Goal: Task Accomplishment & Management: Manage account settings

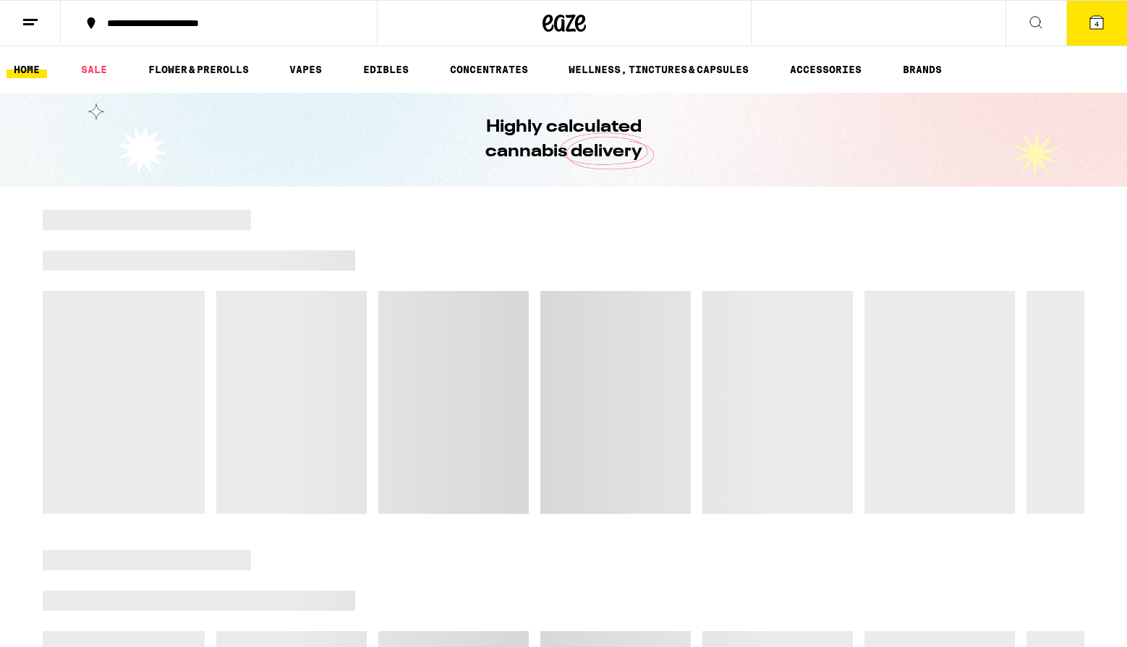
click at [968, 114] on div "Highly calculated cannabis delivery" at bounding box center [563, 140] width 1127 height 94
click at [1092, 29] on icon at bounding box center [1096, 22] width 13 height 13
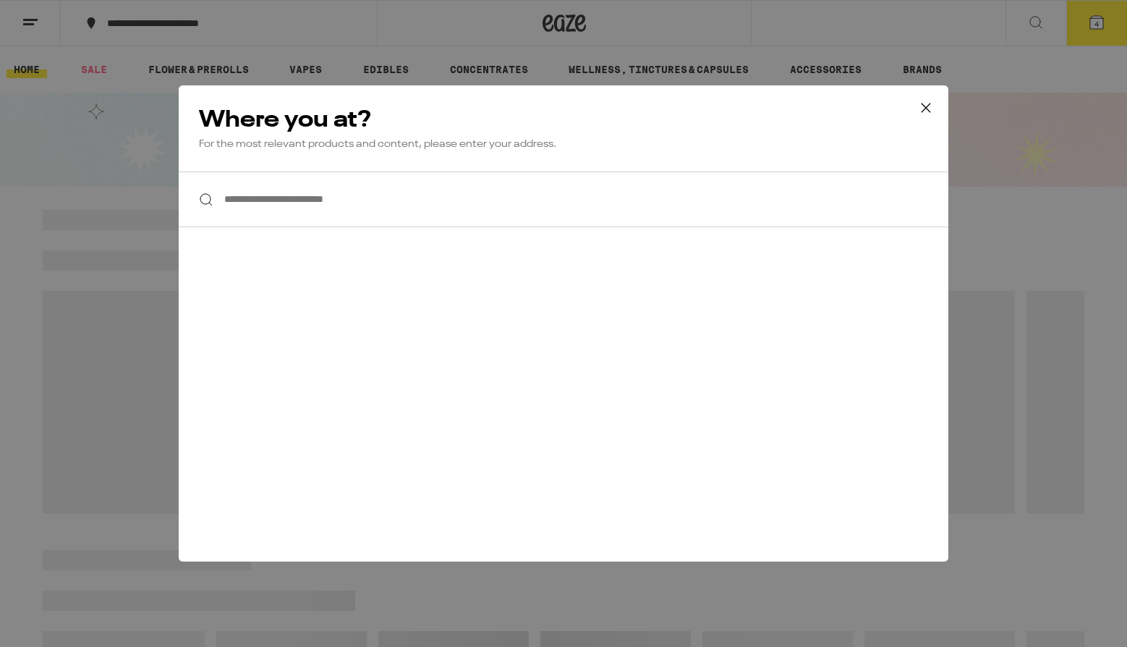
click at [170, 46] on div "**********" at bounding box center [563, 323] width 1127 height 647
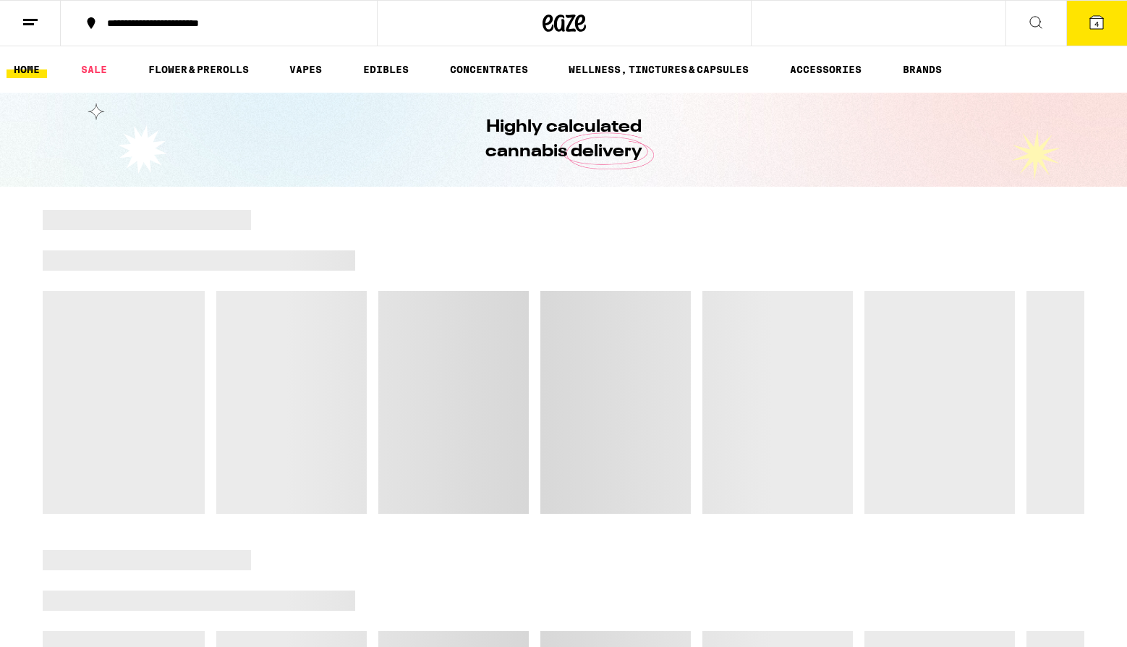
click at [33, 33] on button at bounding box center [30, 24] width 61 height 46
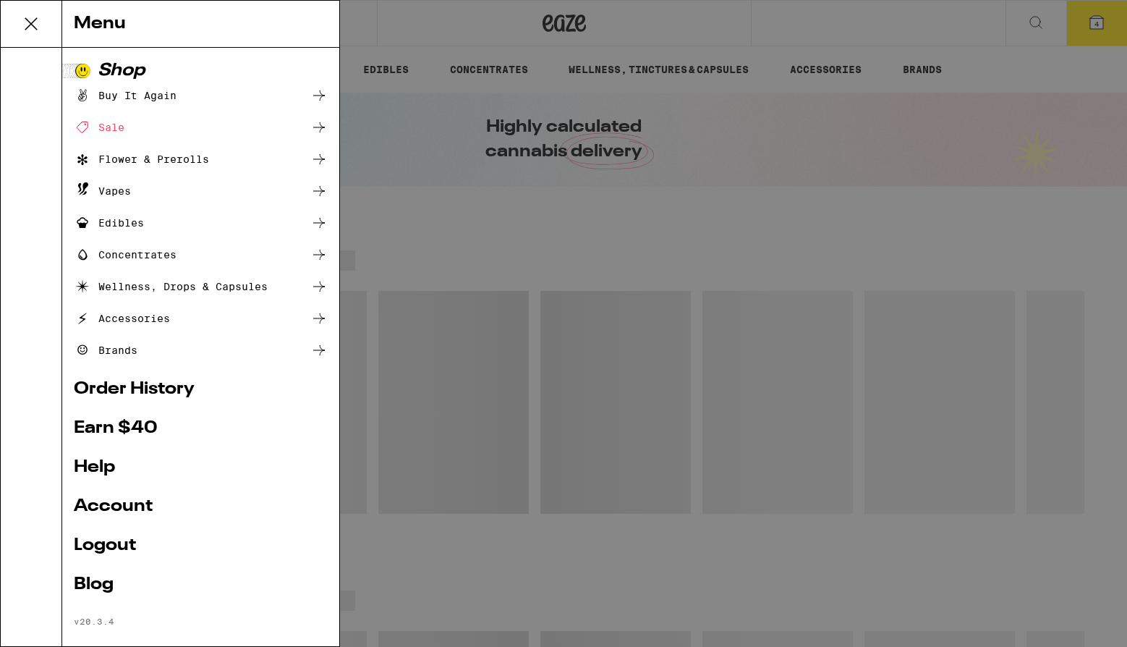
click at [113, 509] on link "Account" at bounding box center [201, 506] width 254 height 17
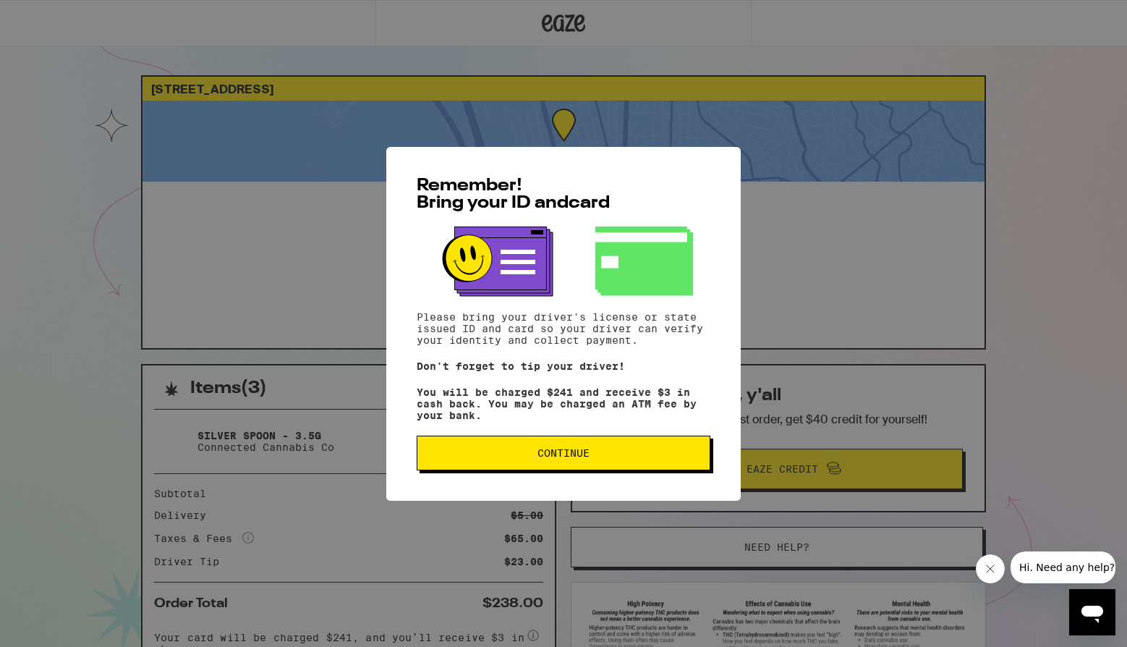
click at [565, 443] on button "Continue" at bounding box center [564, 453] width 294 height 35
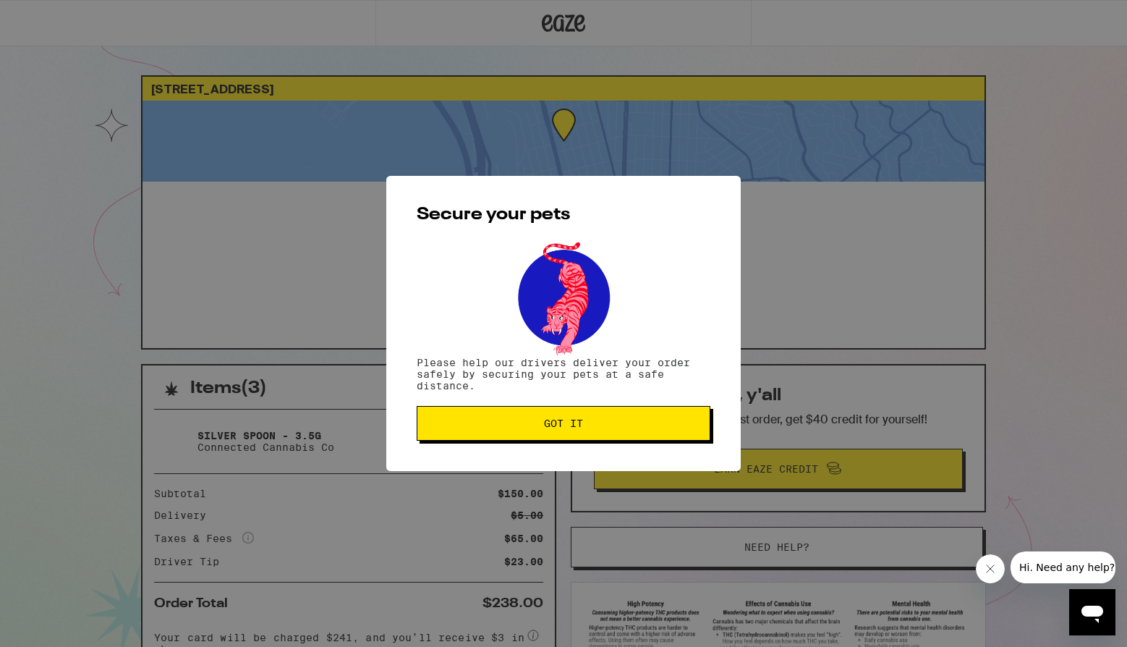
click at [558, 462] on div "Secure your pets Please help our drivers deliver your order safely by securing …" at bounding box center [563, 323] width 354 height 295
click at [558, 433] on button "Got it" at bounding box center [564, 423] width 294 height 35
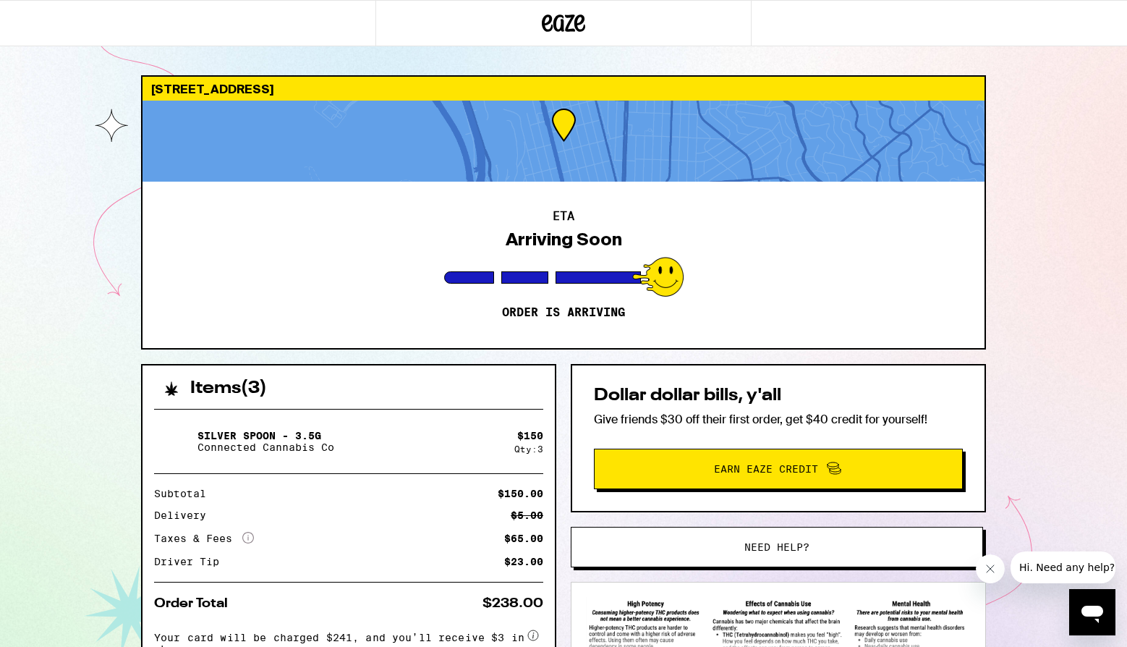
click at [577, 19] on icon at bounding box center [579, 22] width 11 height 17
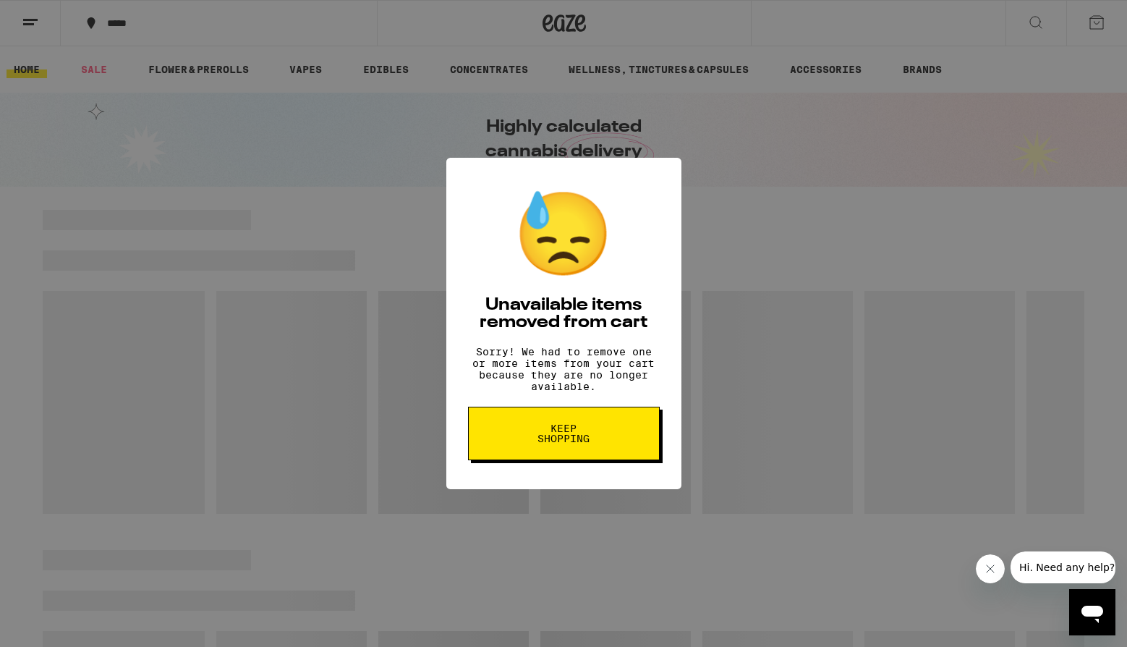
click at [660, 436] on div "😓 Unavailable items removed from cart Sorry! We had to remove one or more items…" at bounding box center [563, 323] width 235 height 331
click at [642, 438] on button "Keep Shopping" at bounding box center [564, 434] width 192 height 54
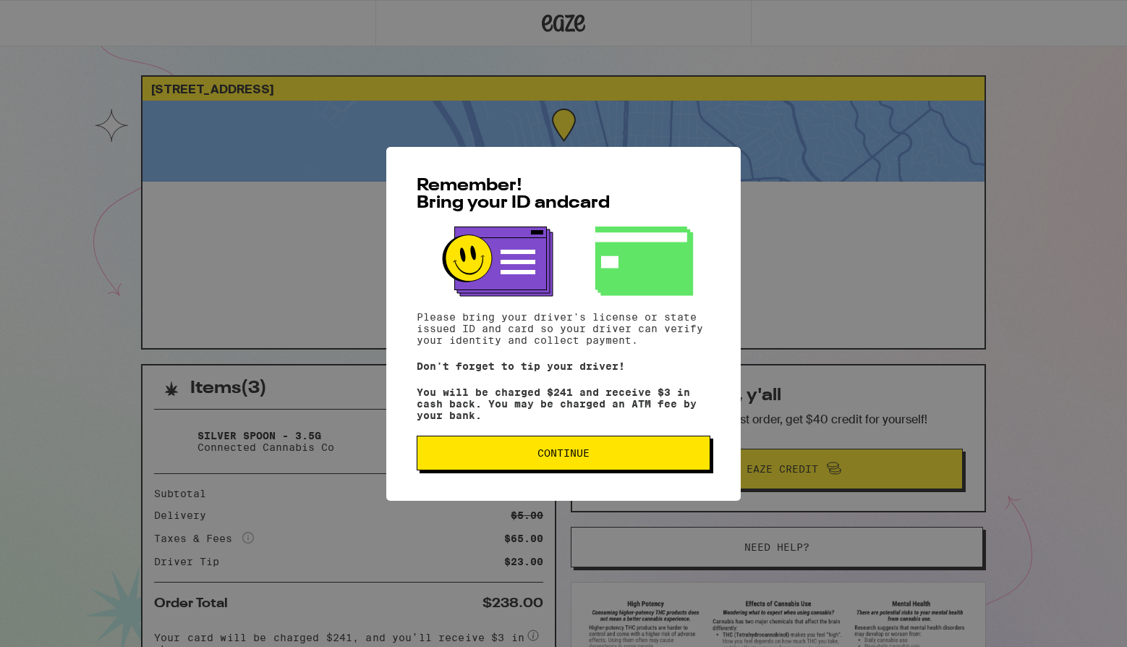
click at [221, 110] on div "Remember! Bring your ID and card Please bring your driver's license or state is…" at bounding box center [563, 323] width 1127 height 647
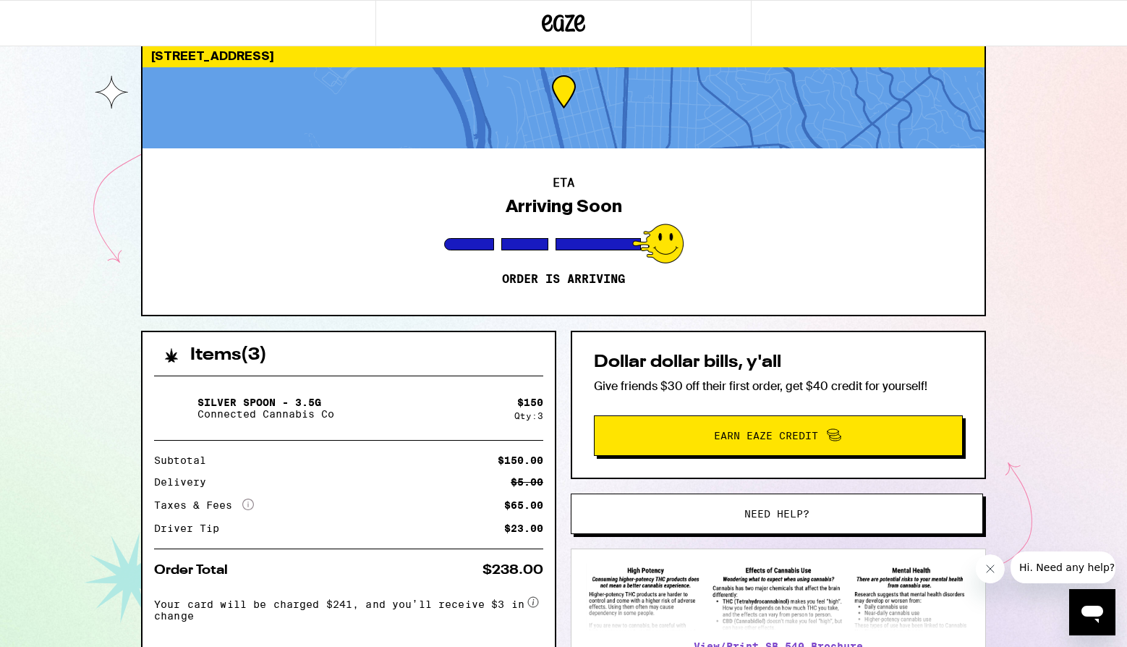
scroll to position [23, 0]
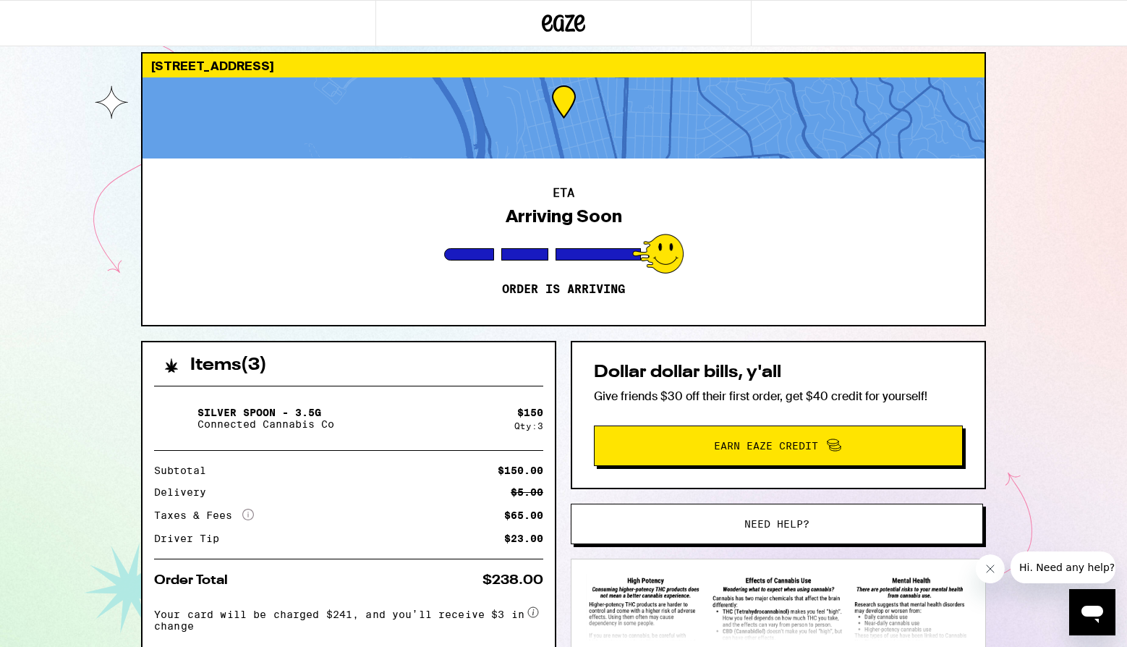
click at [699, 514] on button "Need help?" at bounding box center [777, 524] width 412 height 41
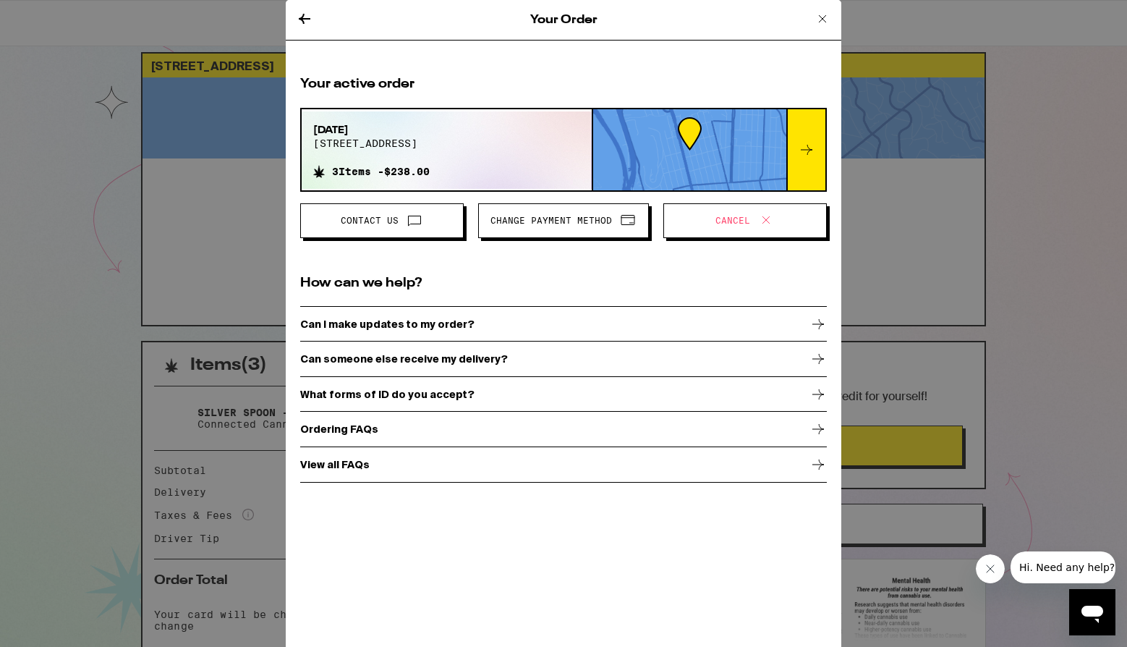
click at [577, 222] on span "Change Payment Method" at bounding box center [552, 220] width 122 height 9
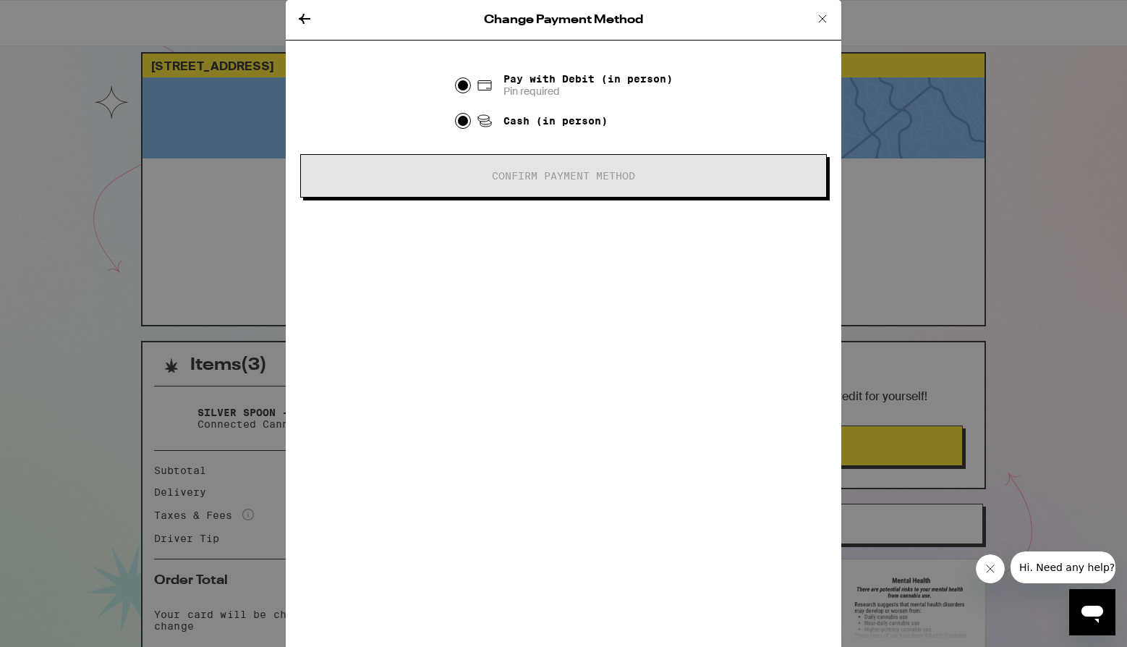
click at [463, 125] on input "Cash (in person)" at bounding box center [463, 121] width 14 height 14
radio input "true"
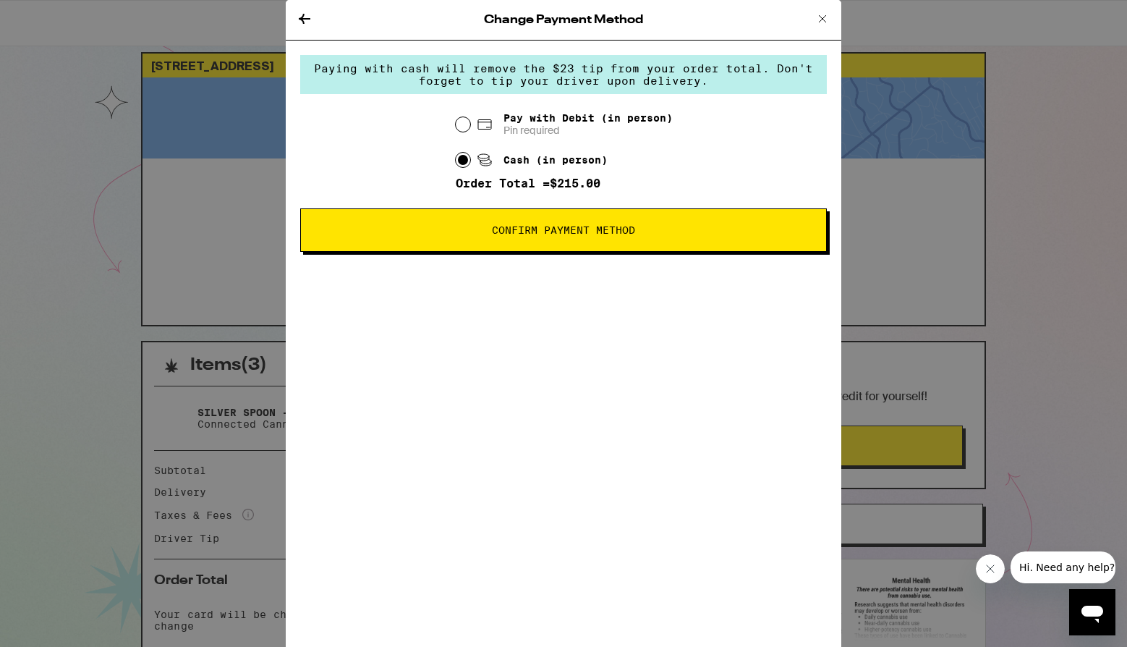
click at [522, 235] on span "Confirm Payment Method" at bounding box center [563, 230] width 143 height 10
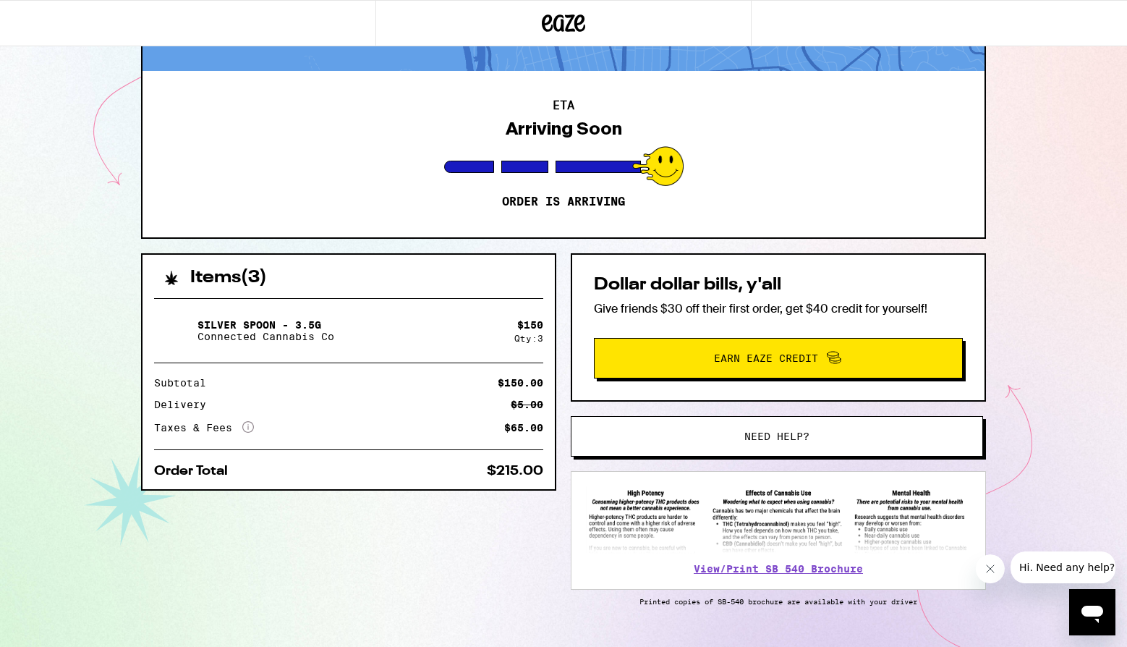
scroll to position [145, 0]
